Goal: Information Seeking & Learning: Learn about a topic

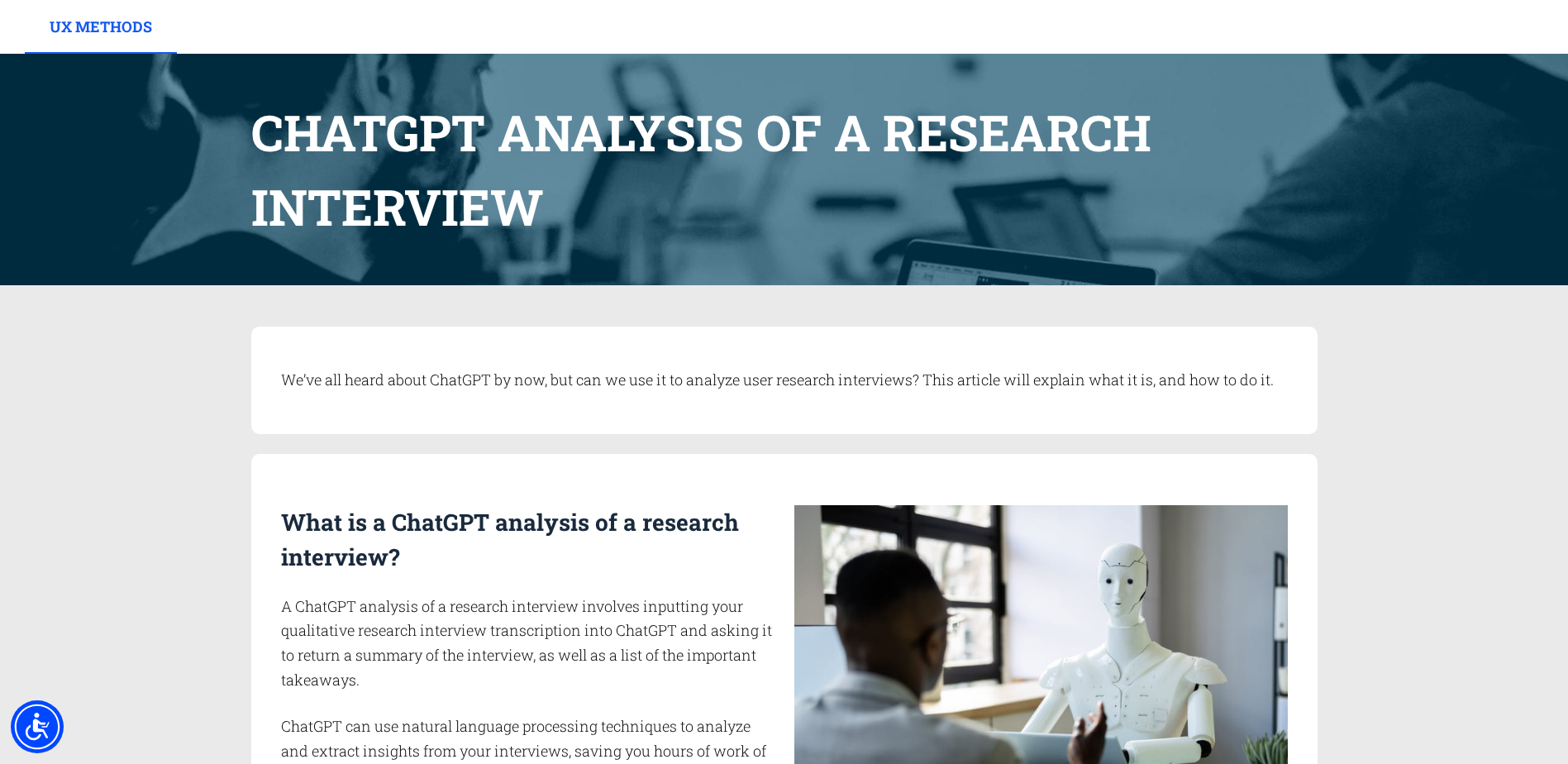
click at [82, 18] on link "UX Methods" at bounding box center [100, 27] width 152 height 54
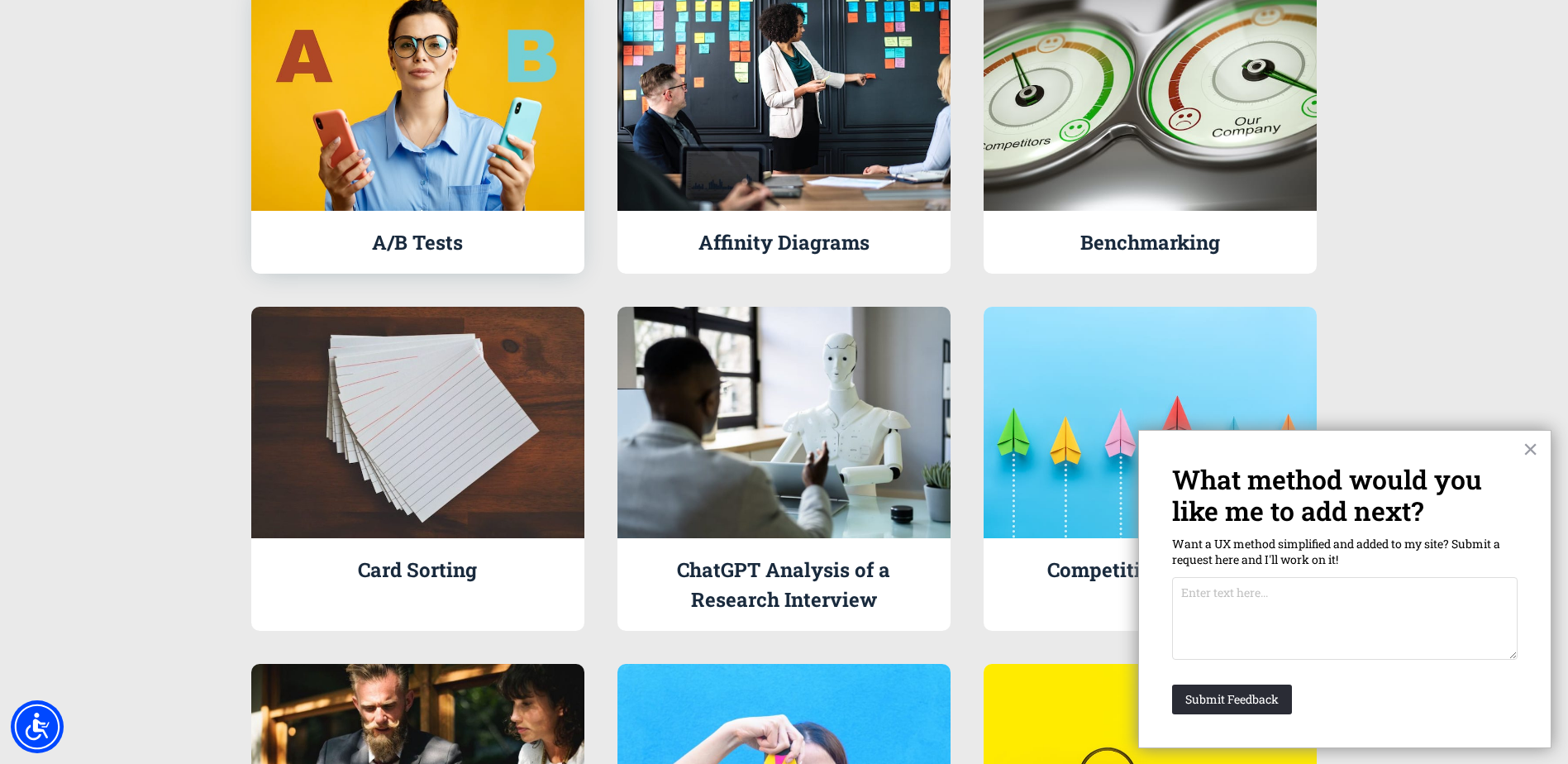
scroll to position [413, 0]
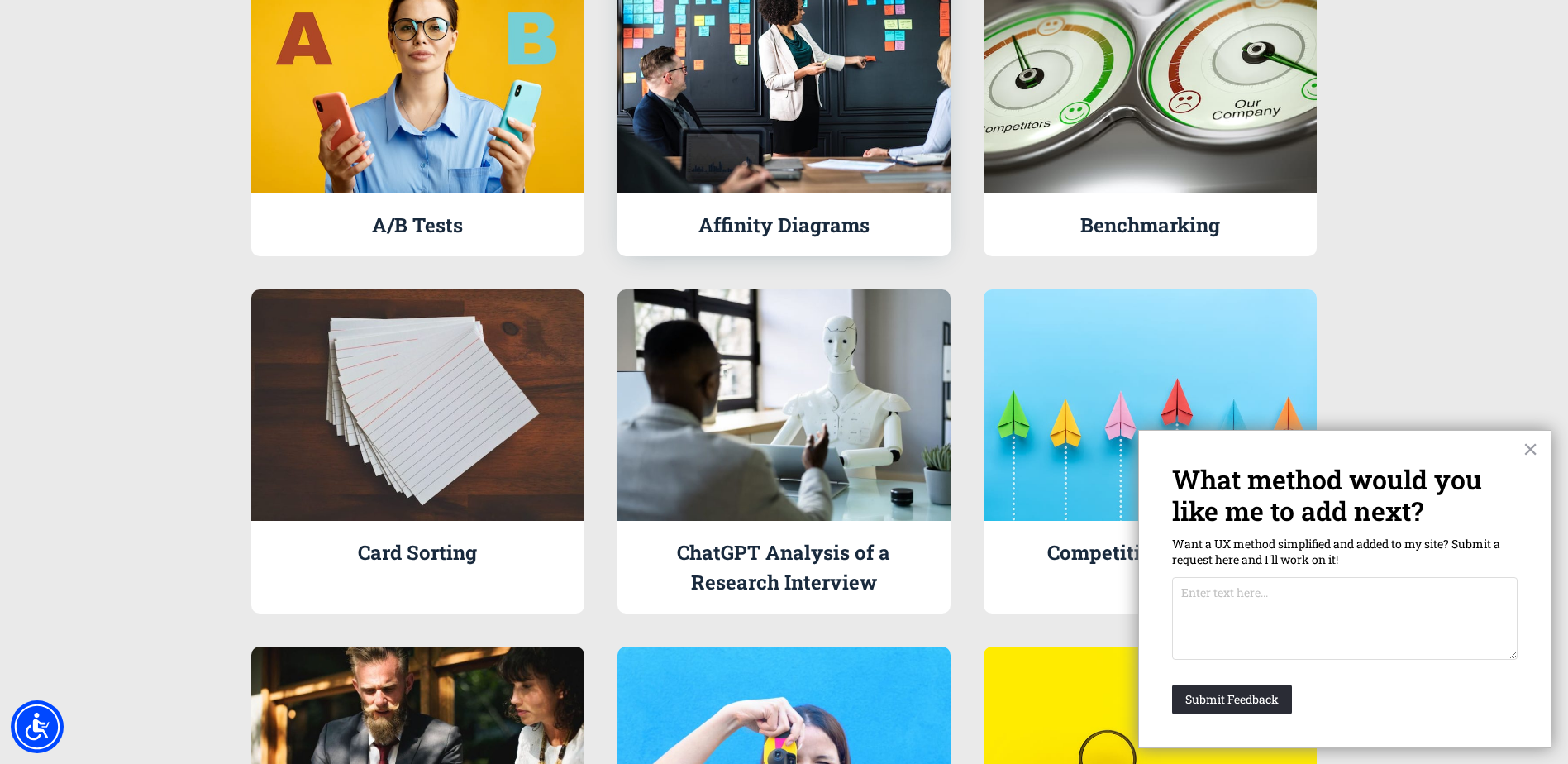
click at [805, 220] on link at bounding box center [783, 109] width 333 height 294
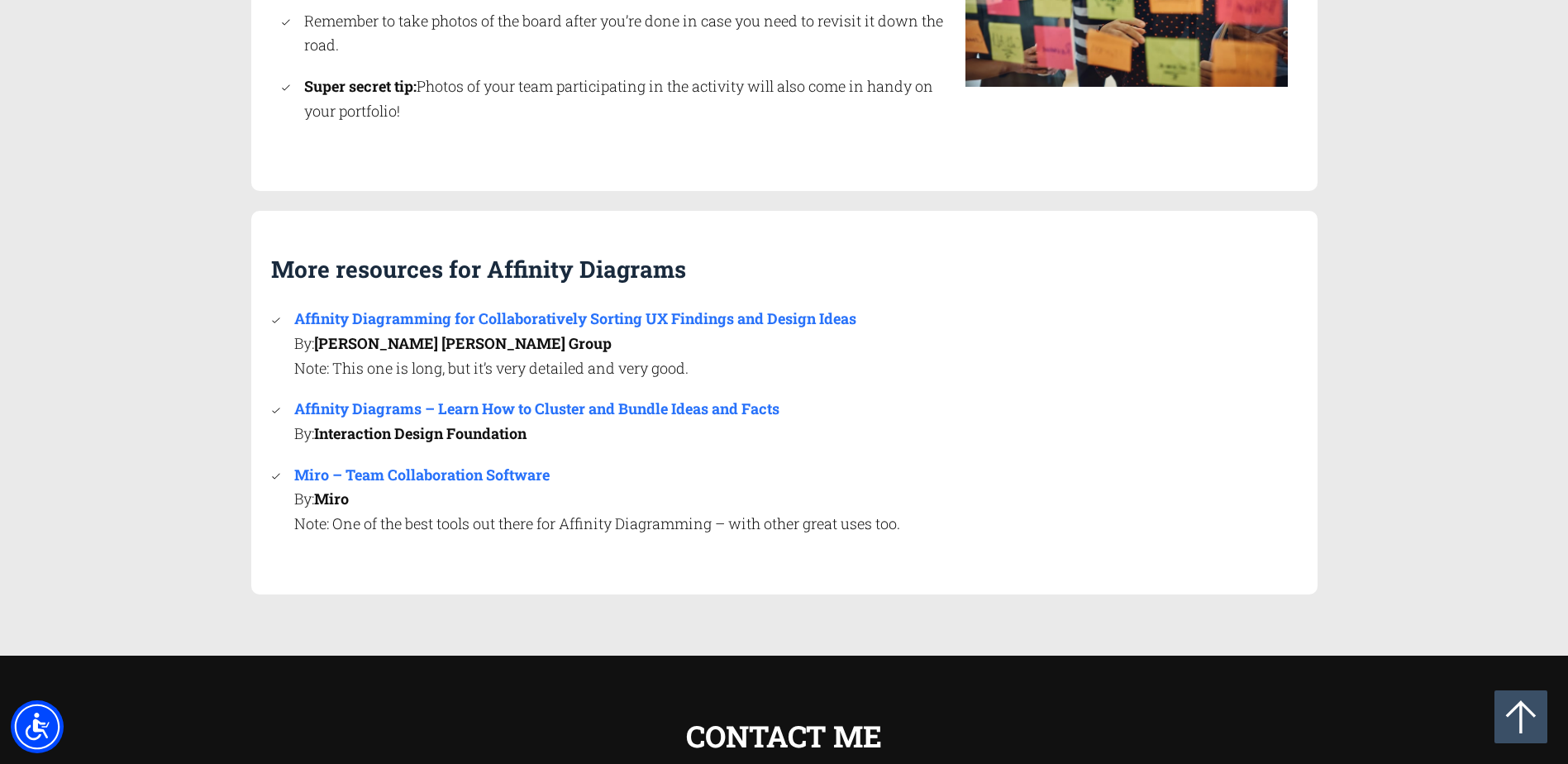
scroll to position [3639, 0]
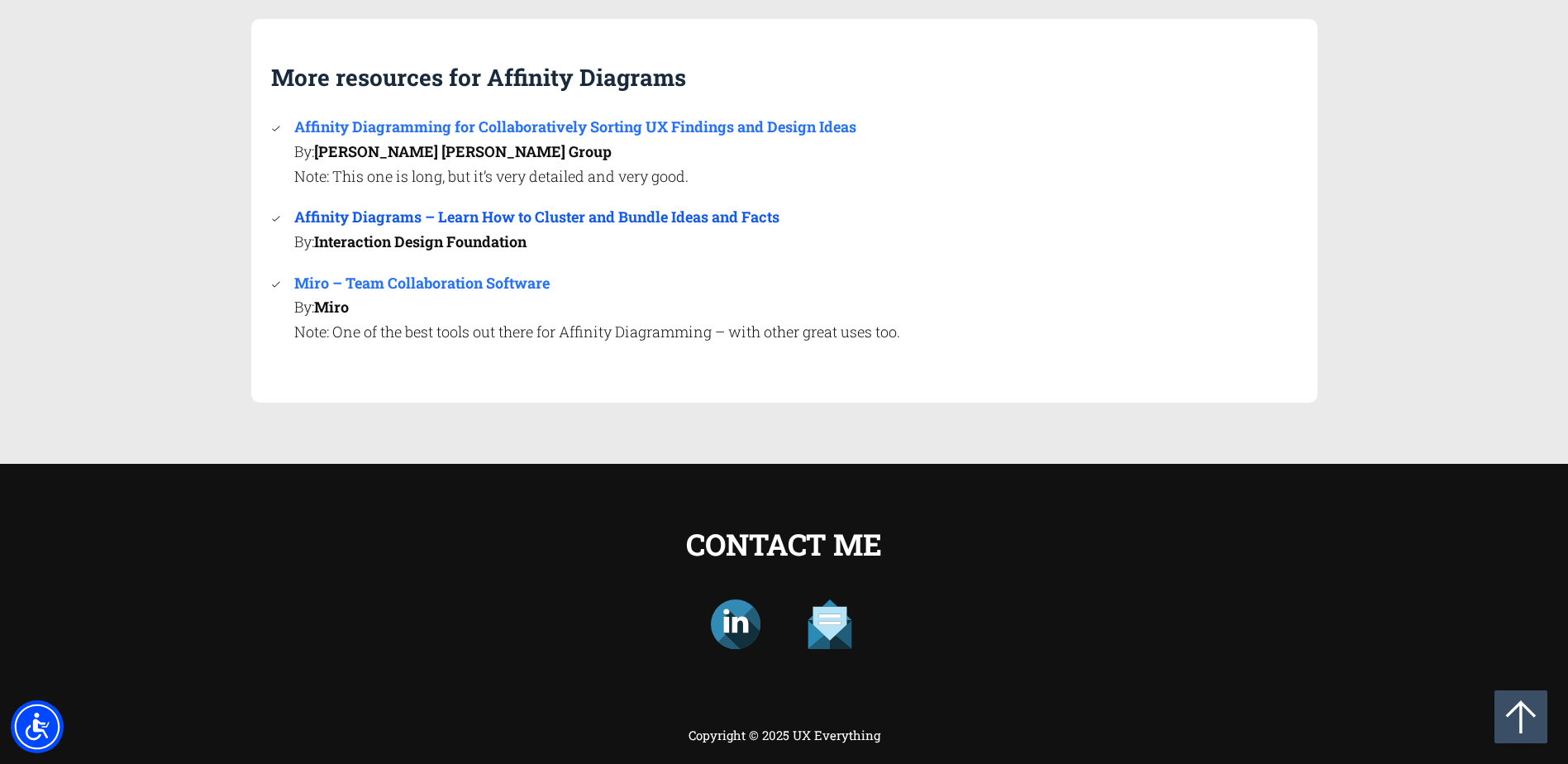
click at [484, 217] on link "Affinity Diagrams – Learn How to Cluster and Bundle Ideas and Facts" at bounding box center [536, 217] width 485 height 20
